Goal: Obtain resource: Download file/media

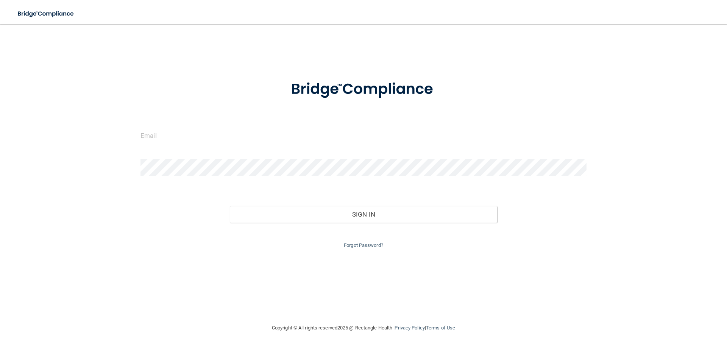
click at [278, 150] on div at bounding box center [364, 138] width 458 height 23
click at [278, 135] on input "email" at bounding box center [364, 135] width 446 height 17
type input "[EMAIL_ADDRESS][DOMAIN_NAME]"
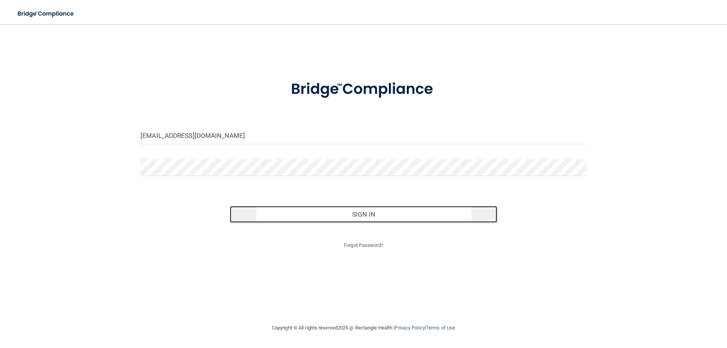
click at [350, 214] on button "Sign In" at bounding box center [364, 214] width 268 height 17
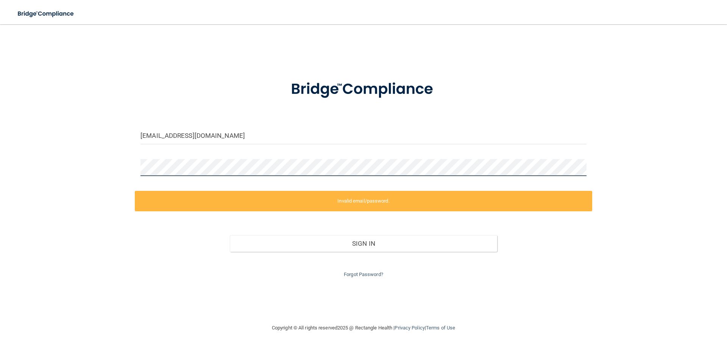
click at [116, 169] on div "[EMAIL_ADDRESS][DOMAIN_NAME] Invalid email/password. You don't have permission …" at bounding box center [363, 174] width 697 height 284
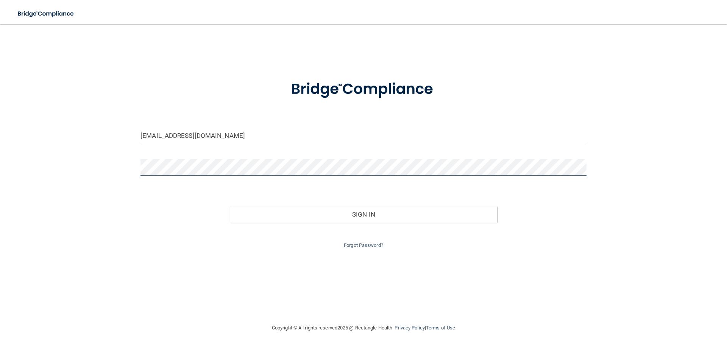
click at [230, 206] on button "Sign In" at bounding box center [364, 214] width 268 height 17
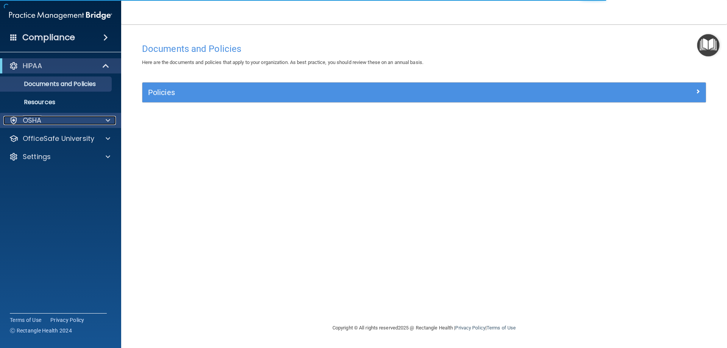
click at [73, 119] on div "OSHA" at bounding box center [50, 120] width 94 height 9
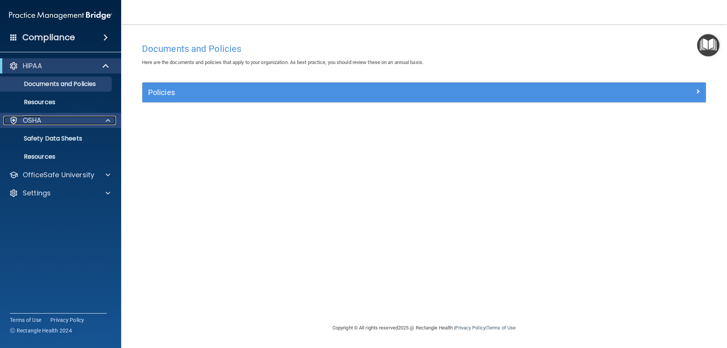
click at [25, 119] on p "OSHA" at bounding box center [32, 120] width 19 height 9
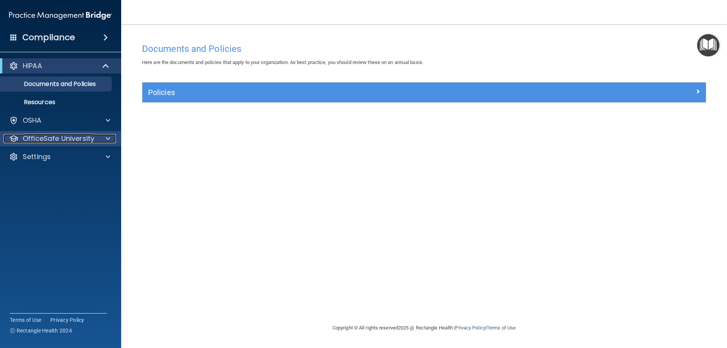
click at [68, 134] on p "OfficeSafe University" at bounding box center [59, 138] width 72 height 9
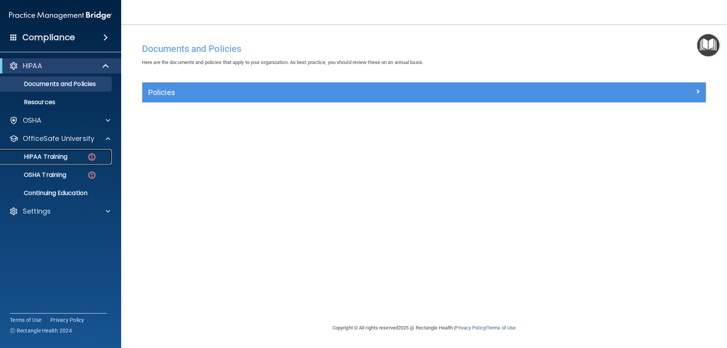
click at [60, 159] on p "HIPAA Training" at bounding box center [36, 157] width 63 height 8
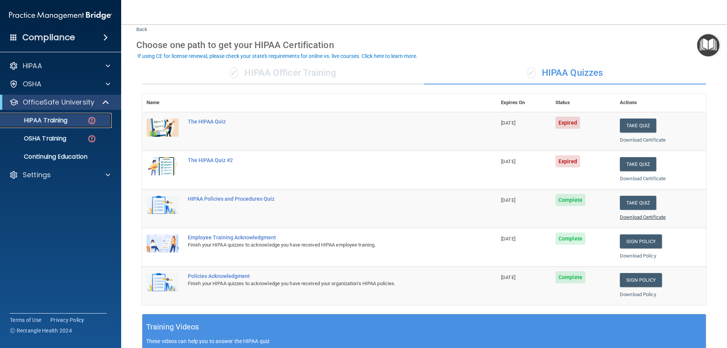
scroll to position [38, 0]
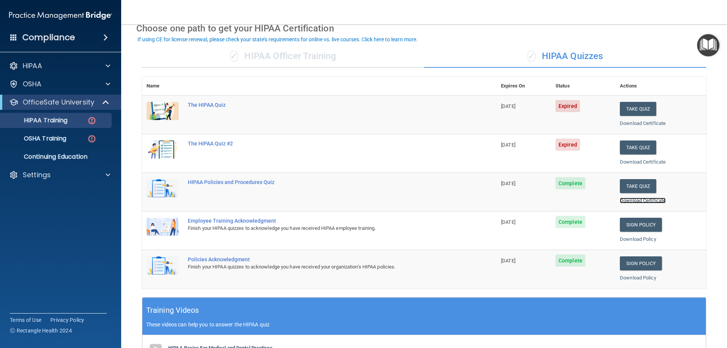
click at [641, 202] on link "Download Certificate" at bounding box center [643, 201] width 46 height 6
click at [47, 142] on p "OSHA Training" at bounding box center [35, 139] width 61 height 8
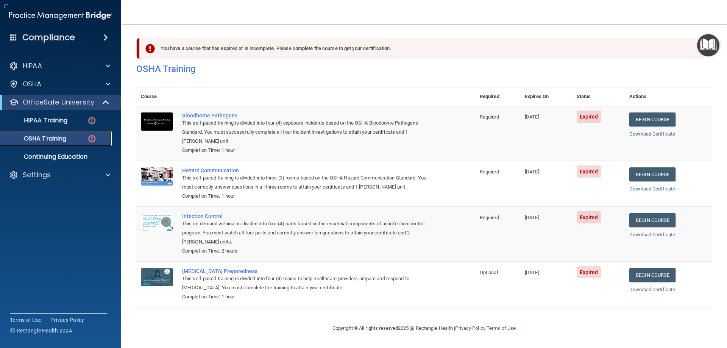
scroll to position [0, 0]
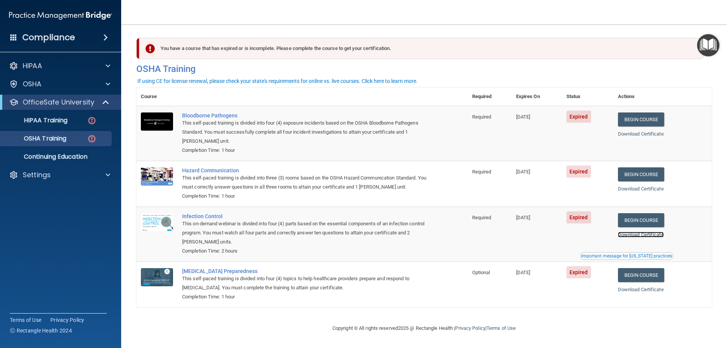
click at [637, 235] on link "Download Certificate" at bounding box center [641, 235] width 46 height 6
click at [645, 287] on div "Download Certificate" at bounding box center [662, 289] width 89 height 9
click at [642, 292] on link "Download Certificate" at bounding box center [641, 290] width 46 height 6
click at [649, 235] on link "Download Certificate" at bounding box center [641, 235] width 46 height 6
click at [639, 289] on link "Download Certificate" at bounding box center [641, 290] width 46 height 6
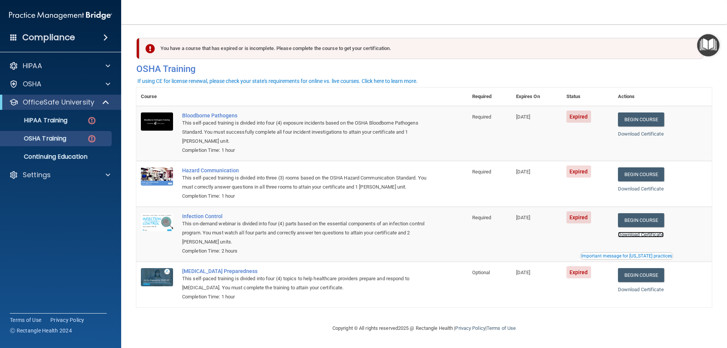
click at [638, 236] on link "Download Certificate" at bounding box center [641, 235] width 46 height 6
click at [631, 186] on link "Download Certificate" at bounding box center [641, 189] width 46 height 6
click at [652, 130] on div "Download Certificate" at bounding box center [662, 134] width 89 height 9
click at [652, 135] on link "Download Certificate" at bounding box center [641, 134] width 46 height 6
click at [58, 124] on p "HIPAA Training" at bounding box center [36, 121] width 63 height 8
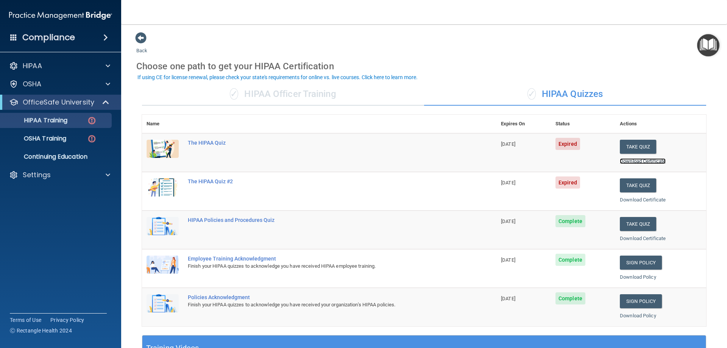
click at [643, 163] on link "Download Certificate" at bounding box center [643, 161] width 46 height 6
click at [632, 199] on link "Download Certificate" at bounding box center [643, 200] width 46 height 6
click at [631, 236] on link "Download Certificate" at bounding box center [643, 239] width 46 height 6
